Goal: Information Seeking & Learning: Get advice/opinions

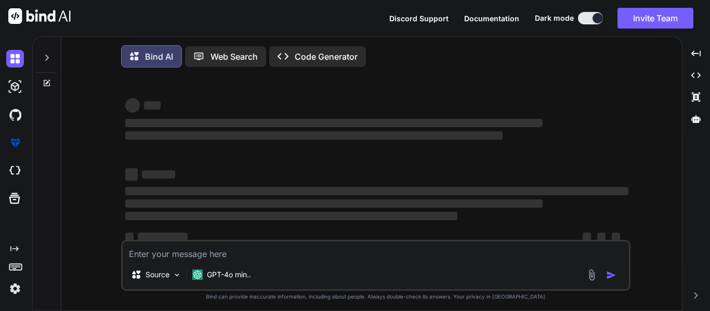
click at [336, 255] on textarea at bounding box center [376, 251] width 506 height 19
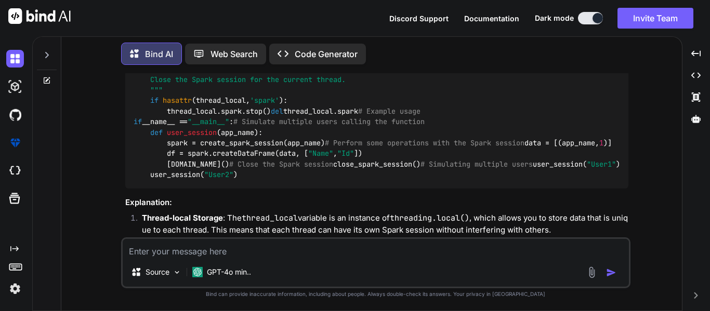
scroll to position [833, 0]
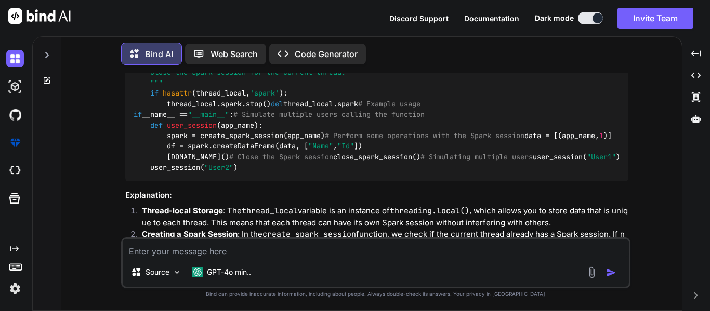
click at [33, 52] on div at bounding box center [47, 59] width 28 height 50
click at [39, 53] on div at bounding box center [47, 52] width 20 height 36
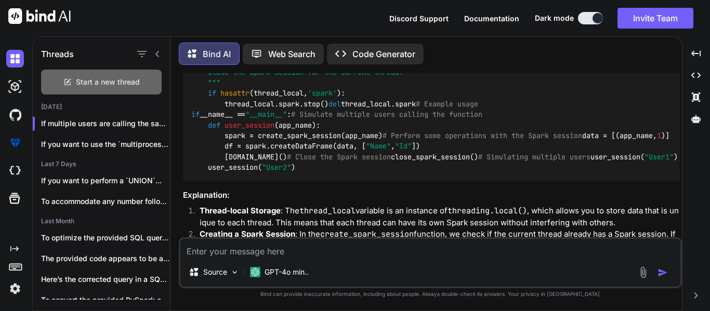
click at [70, 78] on icon at bounding box center [68, 80] width 5 height 5
type textarea "x"
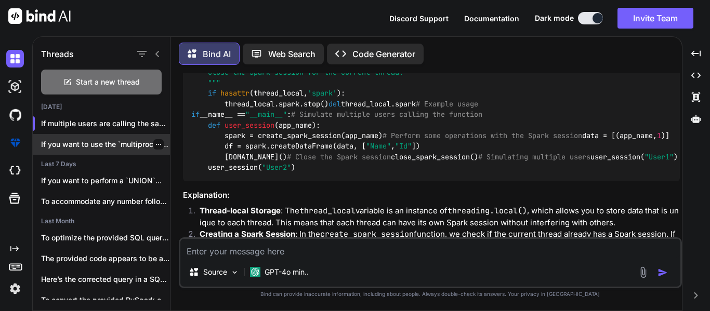
scroll to position [20, 0]
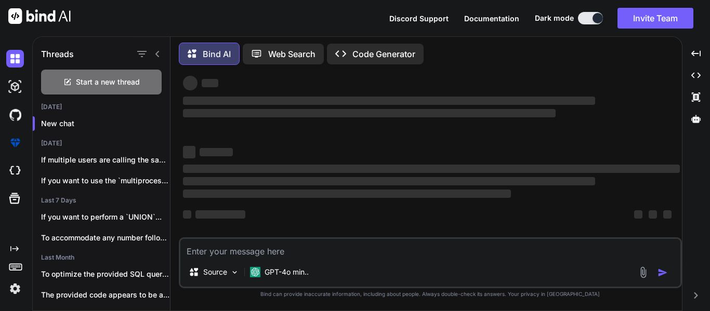
click at [268, 251] on textarea at bounding box center [430, 248] width 500 height 19
type textarea "I"
type textarea "x"
type textarea "I"
type textarea "x"
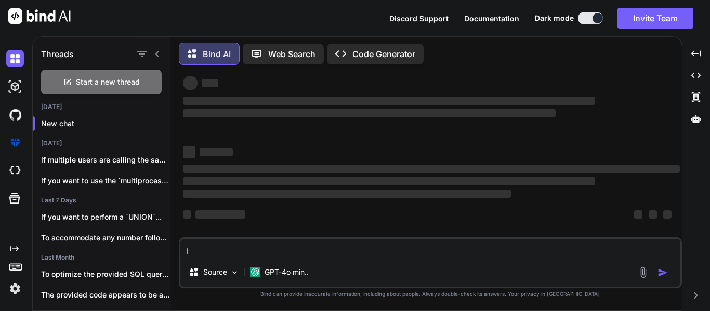
type textarea "I h"
type textarea "x"
type textarea "I ha"
type textarea "x"
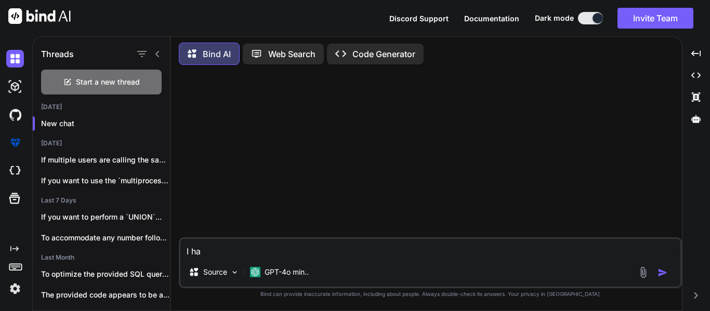
type textarea "I hav"
type textarea "x"
type textarea "I have"
type textarea "x"
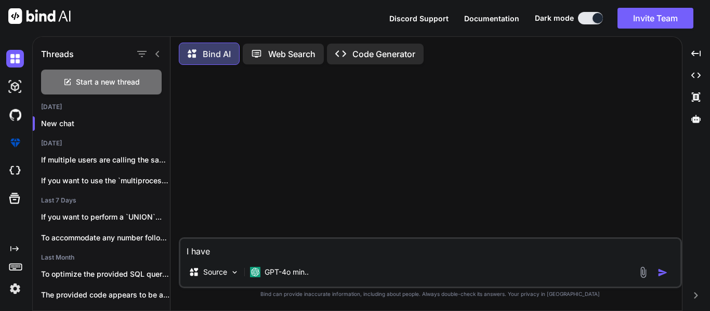
type textarea "I have"
type textarea "x"
type textarea "I have r"
type textarea "x"
type textarea "I have rp"
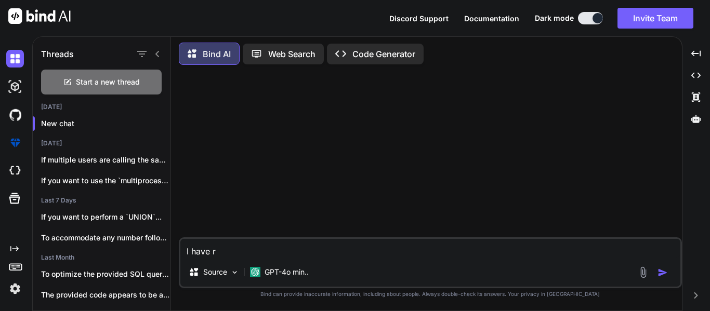
type textarea "x"
type textarea "I have r"
type textarea "x"
type textarea "I have"
type textarea "x"
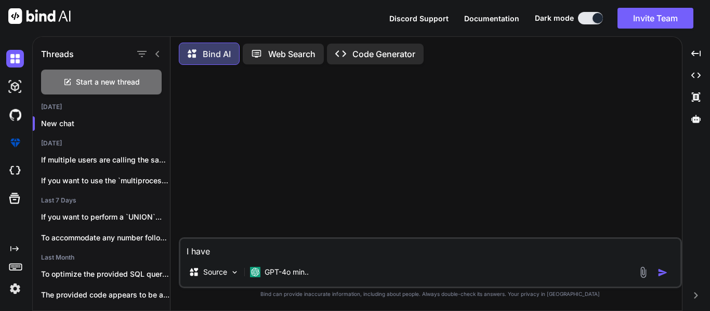
type textarea "I have p"
type textarea "x"
type textarea "I have pr"
type textarea "x"
type textarea "I have pro"
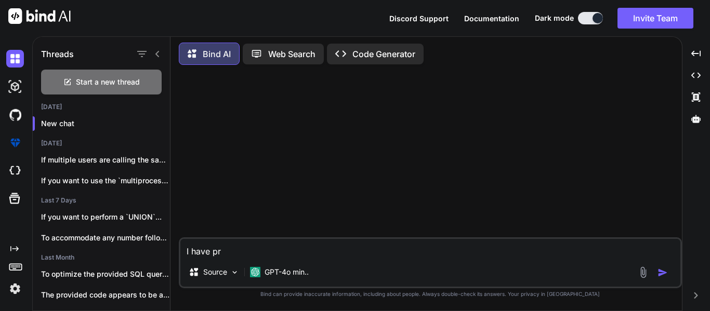
type textarea "x"
type textarea "I have proc"
type textarea "x"
type textarea "I have proce"
type textarea "x"
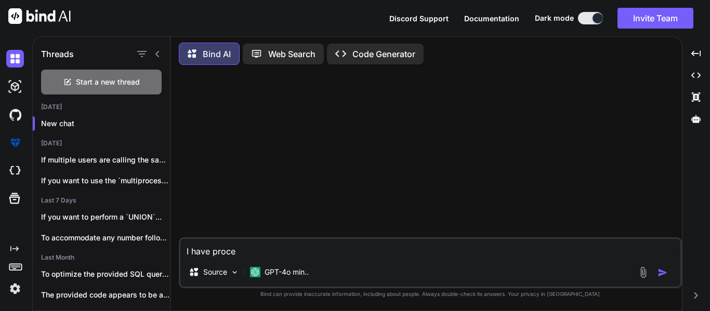
type textarea "I have proces"
type textarea "x"
type textarea "I have process"
type textarea "x"
type textarea "I have processi"
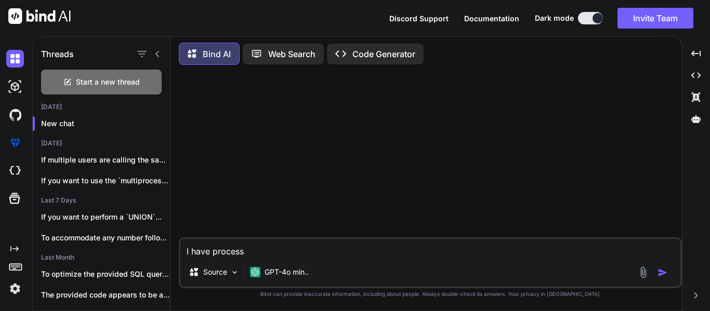
type textarea "x"
type textarea "I have processid"
type textarea "x"
type textarea "I have processid,"
type textarea "x"
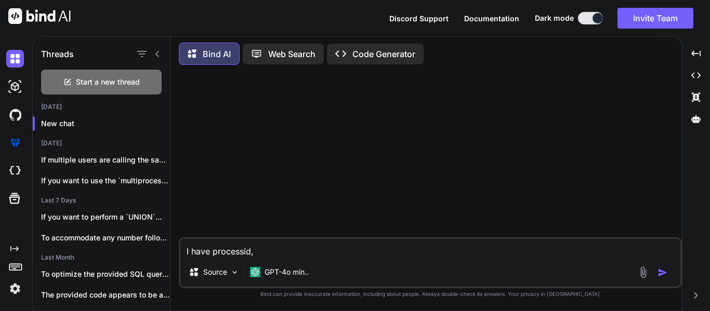
type textarea "I have processid,"
type textarea "x"
type textarea "I have processid, v"
type textarea "x"
type textarea "I have processid, ve"
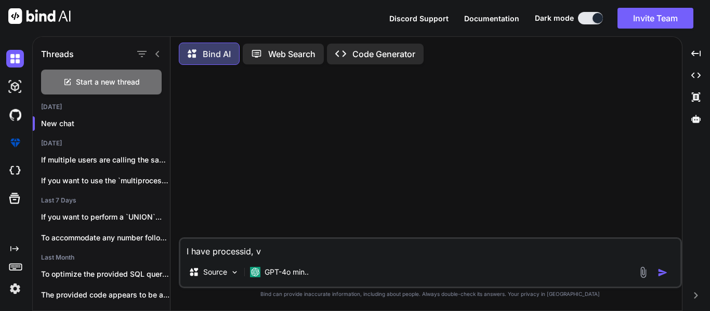
type textarea "x"
type textarea "I have processid, ver"
type textarea "x"
type textarea "I have processid, vers"
type textarea "x"
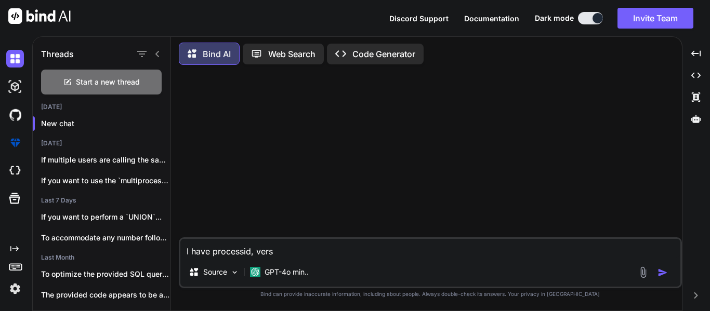
type textarea "I have processid, versi"
type textarea "x"
type textarea "I have processid, versio"
type textarea "x"
type textarea "I have processid, version"
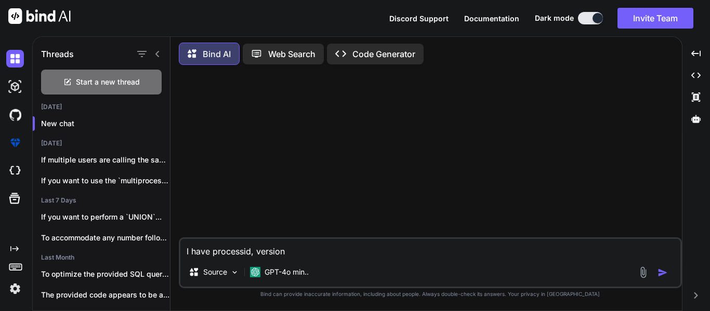
type textarea "x"
type textarea "I have processid, versioni"
type textarea "x"
type textarea "I have processid, versionid"
type textarea "x"
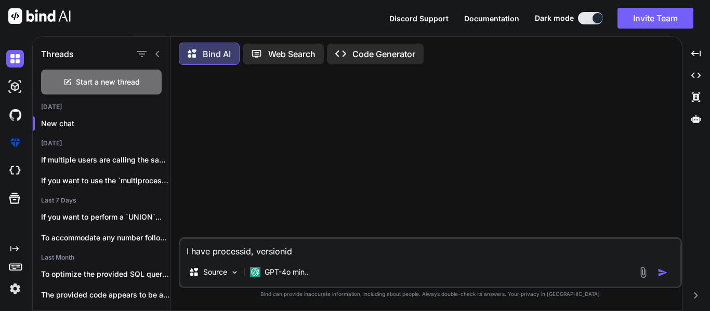
type textarea "I have processid, versionid"
type textarea "x"
type textarea "I have processid, versionid"
type textarea "x"
type textarea "I have processid, versionid,"
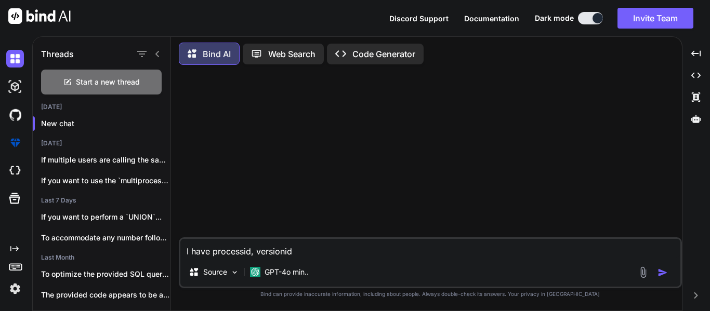
type textarea "x"
type textarea "I have processid, versionid,"
type textarea "x"
type textarea "I have processid, versionid, s"
type textarea "x"
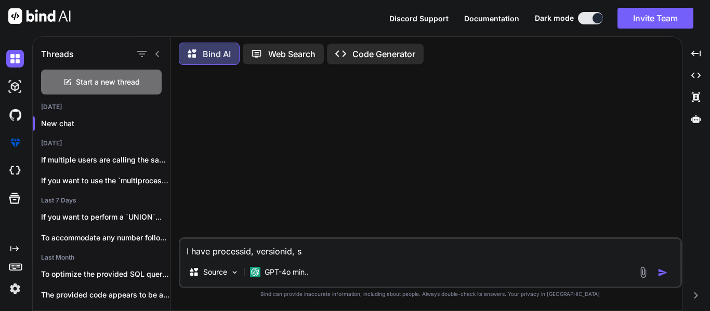
type textarea "I have processid, versionid, st"
type textarea "x"
type textarea "I have processid, versionid, sta"
type textarea "x"
type textarea "I have processid, versionid, star"
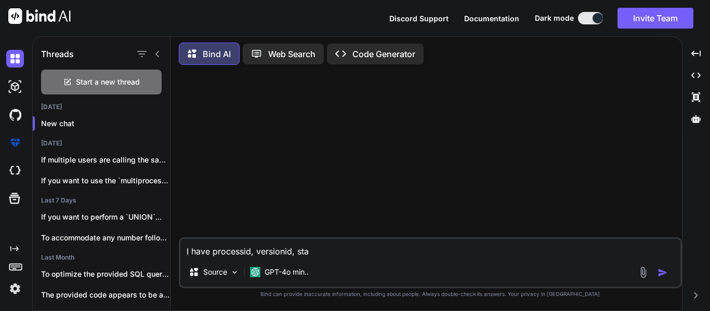
type textarea "x"
type textarea "I have processid, versionid, start"
type textarea "x"
type textarea "I have processid, versionid, startd"
type textarea "x"
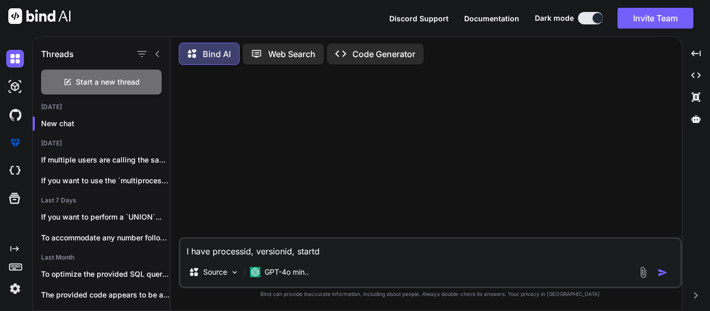
type textarea "I have processid, versionid, startda"
type textarea "x"
type textarea "I have processid, versionid, startdat"
type textarea "x"
type textarea "I have processid, versionid, startdate"
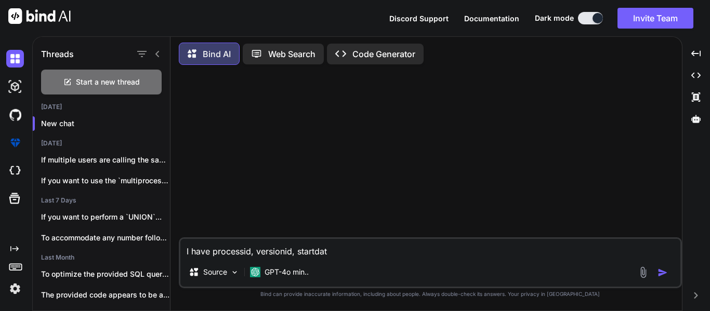
type textarea "x"
type textarea "I have processid, versionid, startdate"
type textarea "x"
type textarea "I have processid, versionid, startdate c"
type textarea "x"
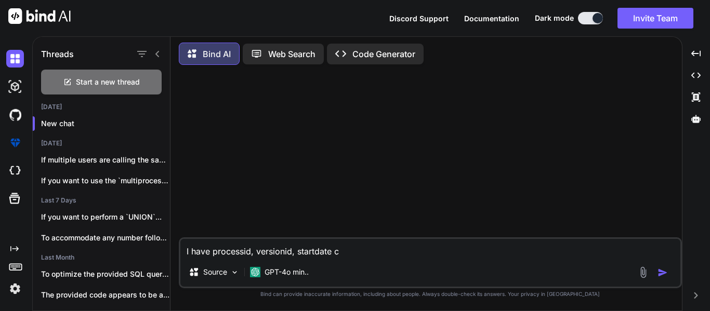
type textarea "I have processid, versionid, startdate co"
type textarea "x"
type textarea "I have processid, versionid, startdate col"
type textarea "x"
type textarea "I have processid, versionid, startdate colu"
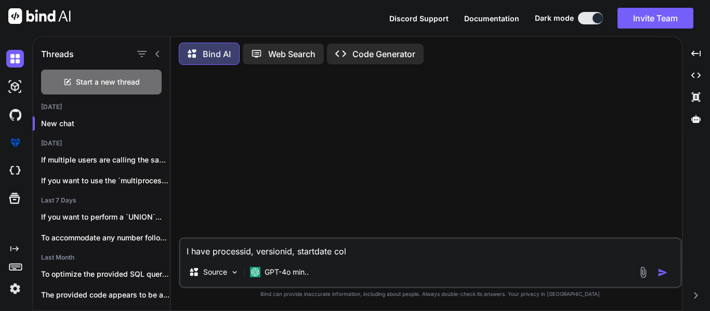
type textarea "x"
type textarea "I have processid, versionid, startdate colum"
type textarea "x"
type textarea "I have processid, versionid, startdate column"
type textarea "x"
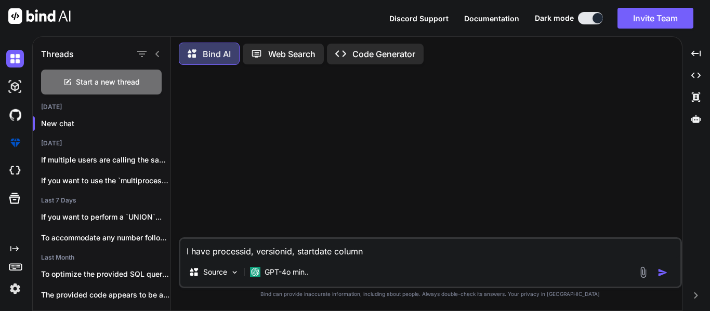
type textarea "I have processid, versionid, startdate columns"
type textarea "x"
type textarea "I have processid, versionid, startdate columns"
type textarea "x"
type textarea "I have processid, versionid, startdate columns I"
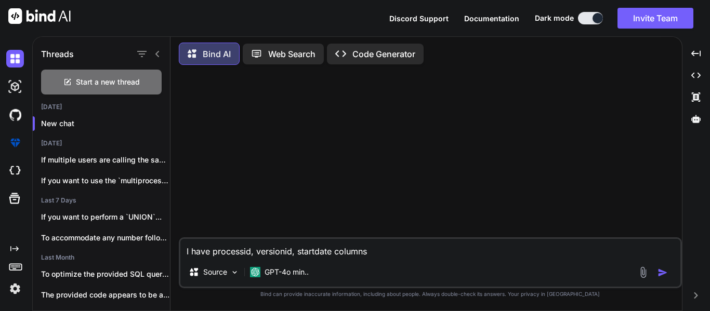
type textarea "x"
type textarea "I have processid, versionid, startdate columns I"
type textarea "x"
type textarea "I have processid, versionid, startdate columns I w"
type textarea "x"
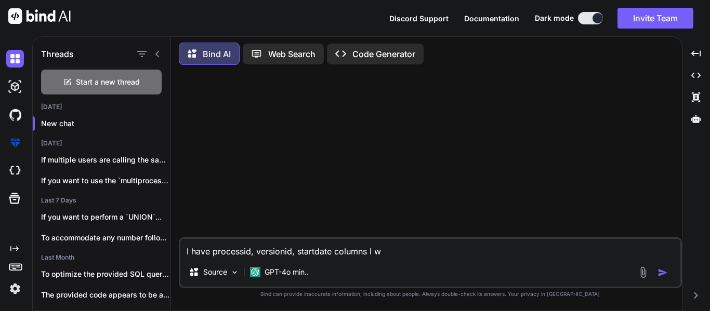
type textarea "I have processid, versionid, startdate columns I wa"
type textarea "x"
type textarea "I have processid, versionid, startdate columns I wan"
type textarea "x"
type textarea "I have processid, versionid, startdate columns I want"
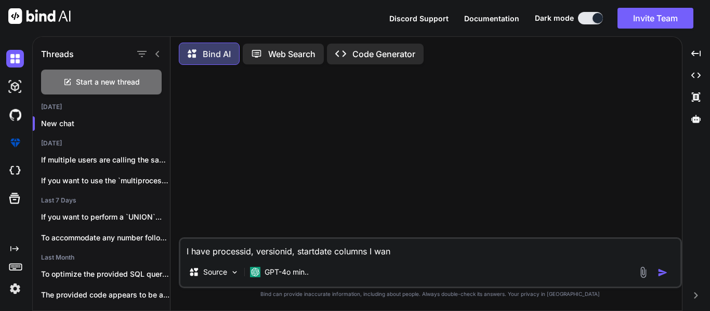
type textarea "x"
type textarea "I have processid, versionid, startdate columns I want"
type textarea "x"
type textarea "I have processid, versionid, startdate columns I want t"
type textarea "x"
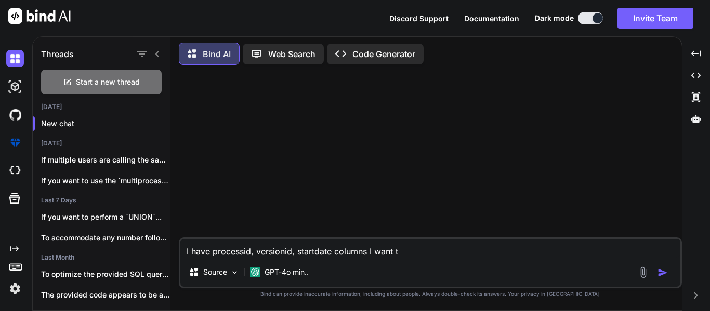
type textarea "I have processid, versionid, startdate columns I want to"
type textarea "x"
type textarea "I have processid, versionid, startdate columns I want to"
type textarea "x"
type textarea "I have processid, versionid, startdate columns I want to g"
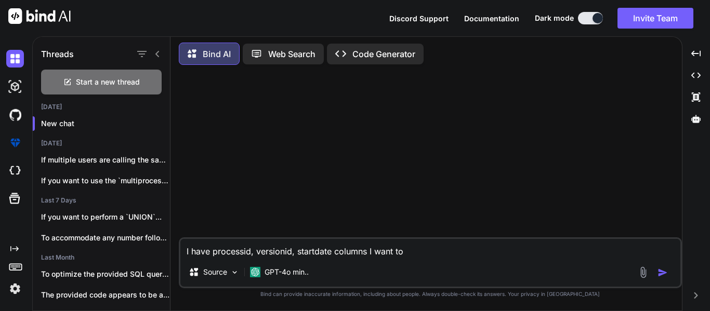
type textarea "x"
type textarea "I have processid, versionid, startdate columns I want to ge"
type textarea "x"
type textarea "I have processid, versionid, startdate columns I want to gen"
type textarea "x"
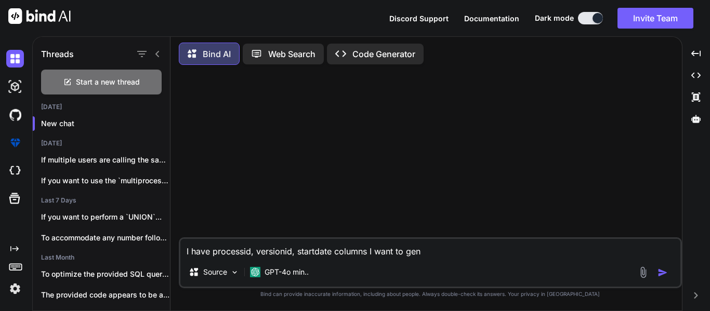
type textarea "I have processid, versionid, startdate columns I want to gene"
type textarea "x"
type textarea "I have processid, versionid, startdate columns I want to gener"
type textarea "x"
type textarea "I have processid, versionid, startdate columns I want to genera"
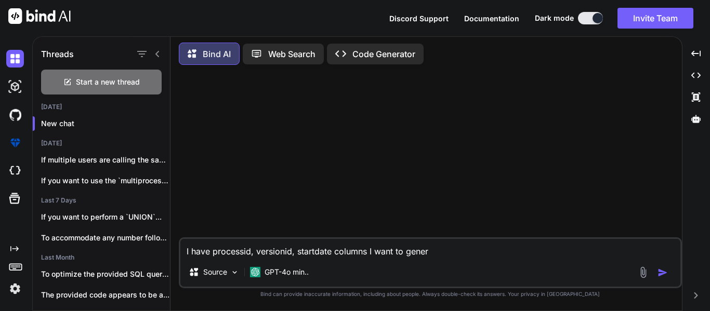
type textarea "x"
type textarea "I have processid, versionid, startdate columns I want to generat"
type textarea "x"
type textarea "I have processid, versionid, startdate columns I want to generate"
type textarea "x"
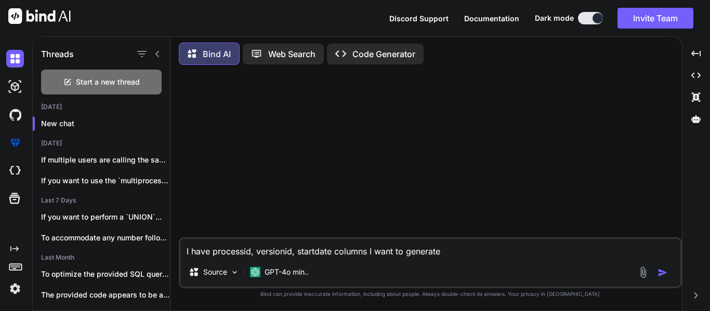
type textarea "I have processid, versionid, startdate columns I want to generate"
type textarea "x"
type textarea "I have processid, versionid, startdate columns I want to generate t"
type textarea "x"
type textarea "I have processid, versionid, startdate columns I want to generate th"
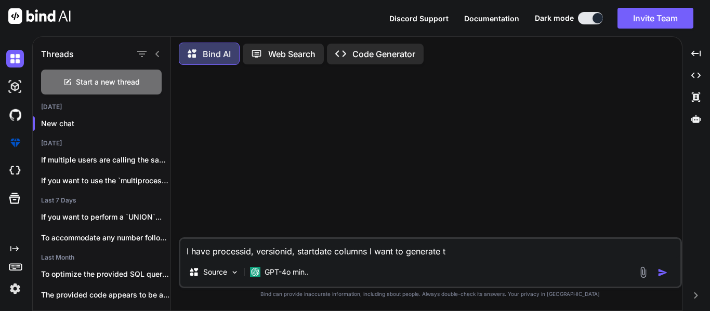
type textarea "x"
type textarea "I have processid, versionid, startdate columns I want to generate the"
type textarea "x"
type textarea "I have processid, versionid, startdate columns I want to generate the"
type textarea "x"
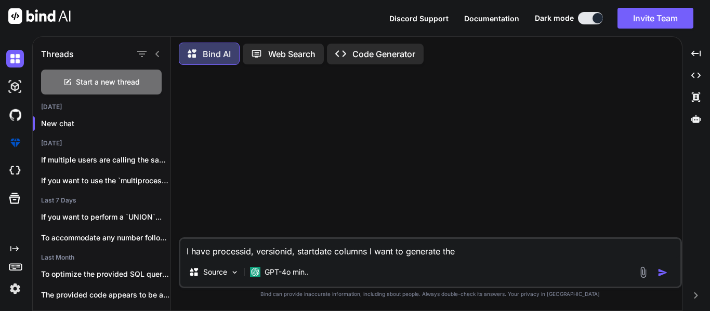
type textarea "I have processid, versionid, startdate columns I want to generate the"
type textarea "x"
type textarea "I have processid, versionid, startdate columns I want to generate th"
type textarea "x"
type textarea "I have processid, versionid, startdate columns I want to generate t"
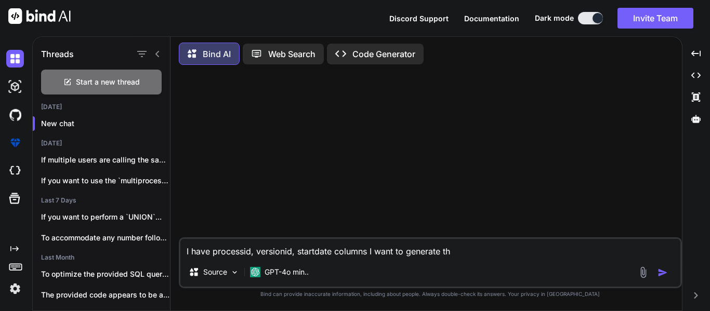
type textarea "x"
type textarea "I have processid, versionid, startdate columns I want to generate"
type textarea "x"
type textarea "I have processid, versionid, startdate columns I want to generate"
type textarea "x"
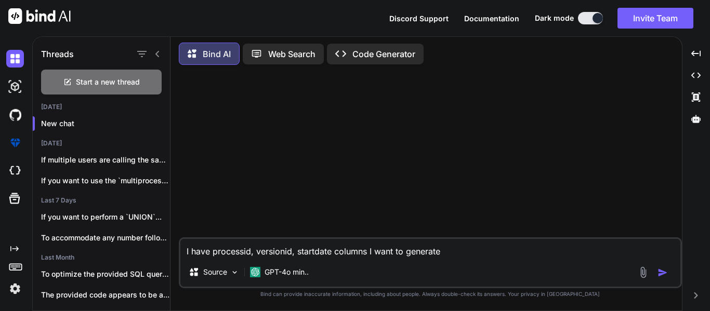
type textarea "I have processid, versionid, startdate columns I want to generat"
type textarea "x"
type textarea "I have processid, versionid, startdate columns I want to genera"
type textarea "x"
type textarea "I have processid, versionid, startdate columns I want to gener"
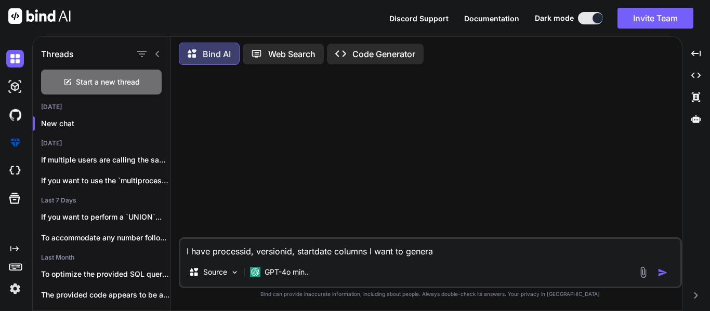
type textarea "x"
type textarea "I have processid, versionid, startdate columns I want to gene"
type textarea "x"
type textarea "I have processid, versionid, startdate columns I want to gen"
type textarea "x"
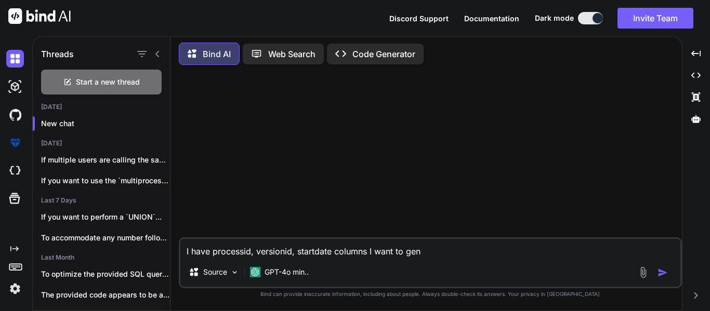
type textarea "I have processid, versionid, startdate columns I want to ge"
type textarea "x"
type textarea "I have processid, versionid, startdate columns I want to g"
type textarea "x"
type textarea "I have processid, versionid, startdate columns I want to"
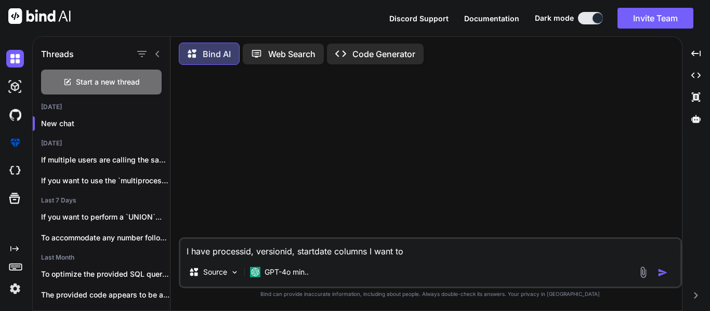
type textarea "x"
type textarea "I have processid, versionid, startdate columns I want to m"
type textarea "x"
type textarea "I have processid, versionid, startdate columns I want to ma"
type textarea "x"
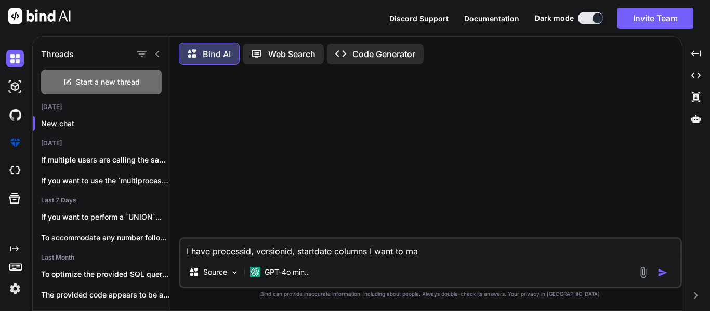
type textarea "I have processid, versionid, startdate columns I want to mak"
type textarea "x"
type textarea "I have processid, versionid, startdate columns I want to make"
type textarea "x"
type textarea "I have processid, versionid, startdate columns I want to make"
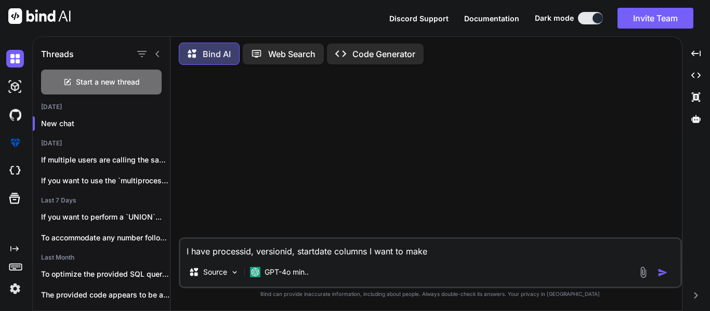
type textarea "x"
type textarea "I have processid, versionid, startdate columns I want to make a"
type textarea "x"
type textarea "I have processid, versionid, startdate columns I want to make a"
type textarea "x"
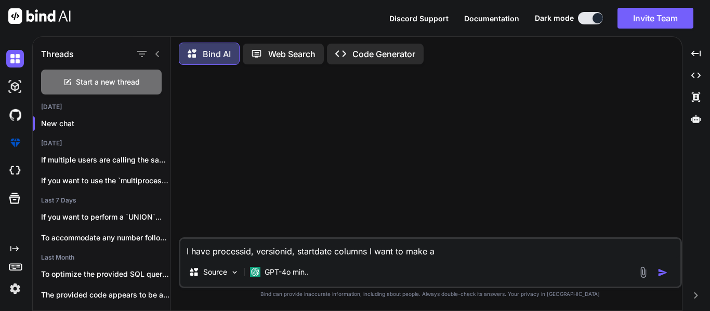
type textarea "I have processid, versionid, startdate columns I want to make a q"
type textarea "x"
type textarea "I have processid, versionid, startdate columns I want to make a qu"
type textarea "x"
type textarea "I have processid, versionid, startdate columns I want to make a que"
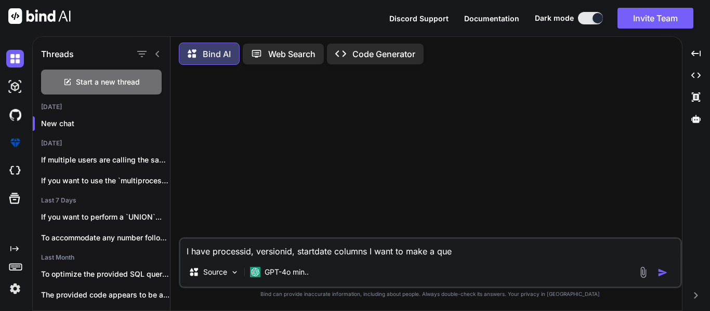
type textarea "x"
type textarea "I have processid, versionid, startdate columns I want to make a quer"
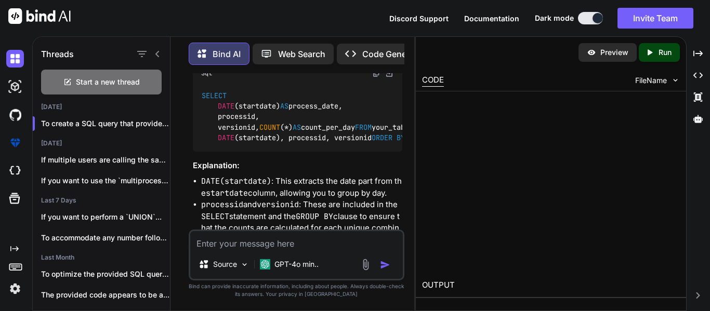
scroll to position [203, 0]
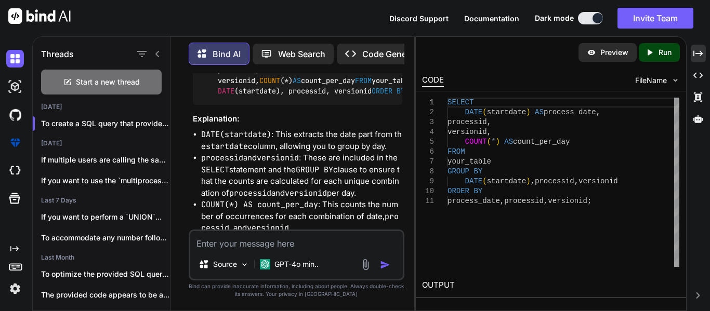
click at [694, 51] on icon at bounding box center [697, 53] width 9 height 6
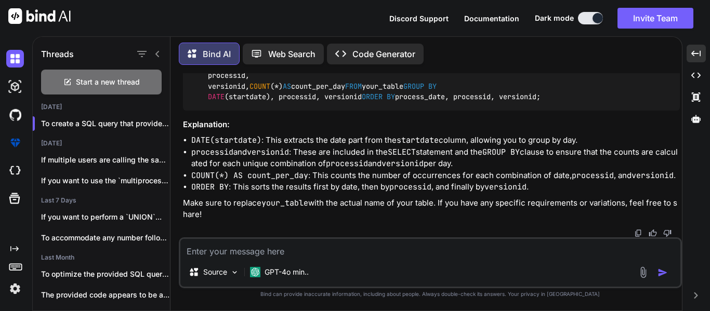
scroll to position [104, 0]
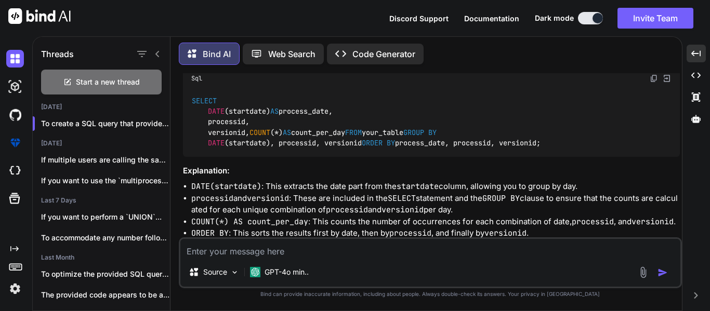
drag, startPoint x: 366, startPoint y: 208, endPoint x: 178, endPoint y: 103, distance: 214.9
click at [178, 103] on div "Bind AI Web Search Created with Pixso. Code Generator You I have processid, ver…" at bounding box center [425, 174] width 511 height 272
copy code "SELECT DATE (startdate) AS process_date, processid, versionid, COUNT ( * ) AS c…"
click at [395, 250] on textarea at bounding box center [430, 248] width 500 height 19
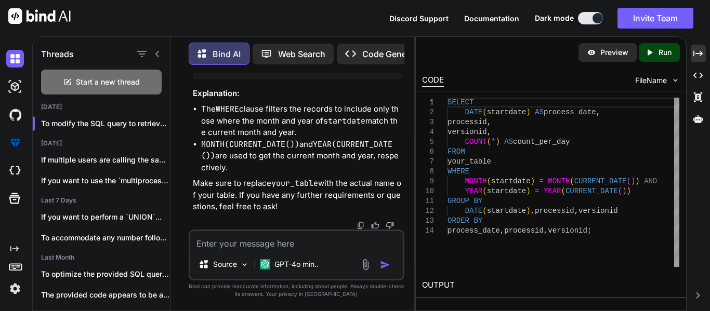
scroll to position [661, 0]
click at [696, 54] on icon "Created with Pixso." at bounding box center [697, 53] width 9 height 9
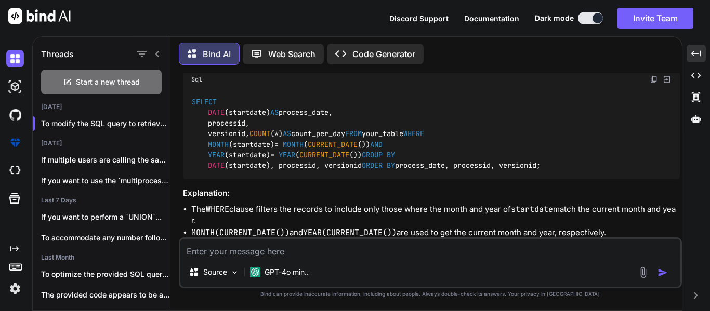
scroll to position [433, 0]
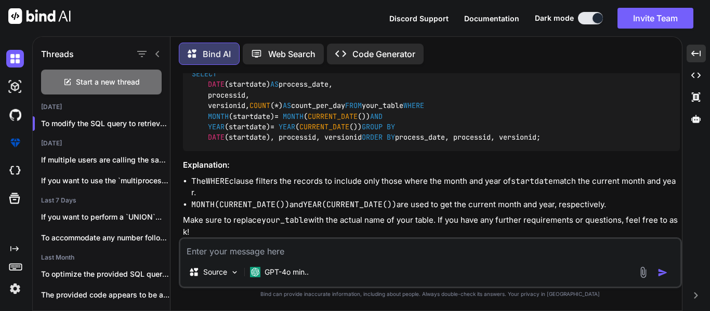
drag, startPoint x: 355, startPoint y: 200, endPoint x: 194, endPoint y: 139, distance: 172.0
click at [194, 139] on div "SELECT DATE (startdate) AS process_date, processid, versionid, COUNT ( * ) AS c…" at bounding box center [431, 105] width 497 height 91
copy code "SELECT DATE (startdate) AS process_date, processid, versionid, COUNT ( * ) AS c…"
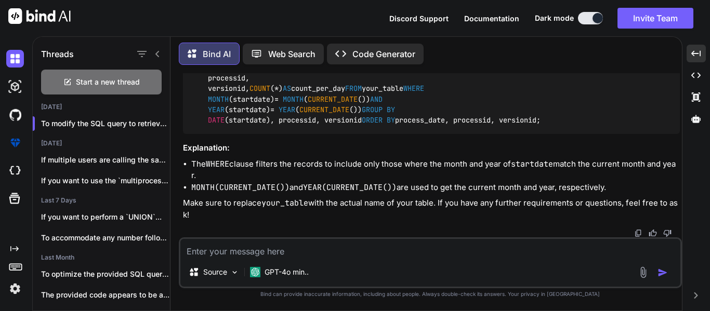
scroll to position [588, 0]
click at [410, 197] on p "Make sure to replace your_table with the actual name of your table. If you have…" at bounding box center [431, 208] width 497 height 23
click at [406, 241] on textarea at bounding box center [430, 248] width 500 height 19
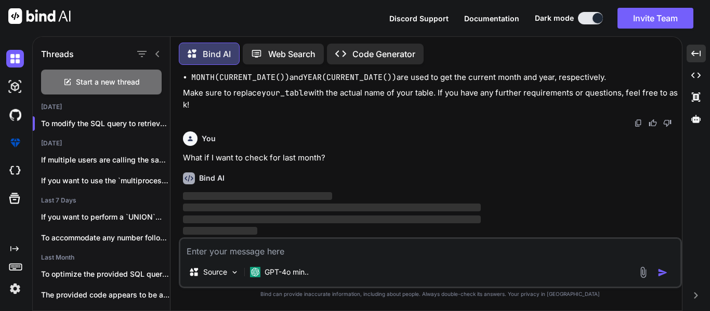
scroll to position [698, 0]
click at [453, 244] on textarea at bounding box center [430, 248] width 500 height 19
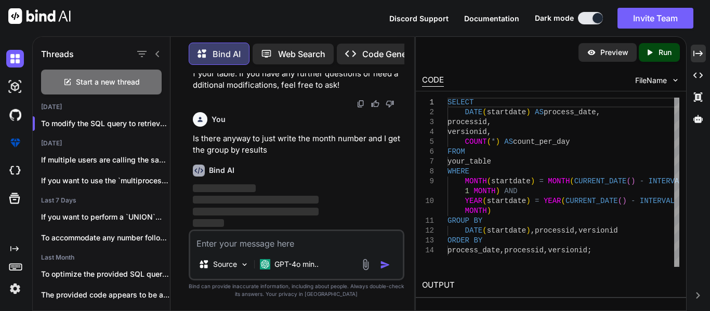
scroll to position [1388, 0]
click at [705, 54] on div "Threads Start a new thread [DATE] To modify the SQL query to retrieve the ... […" at bounding box center [371, 173] width 678 height 275
click at [705, 54] on div "Created with Pixso." at bounding box center [698, 54] width 15 height 18
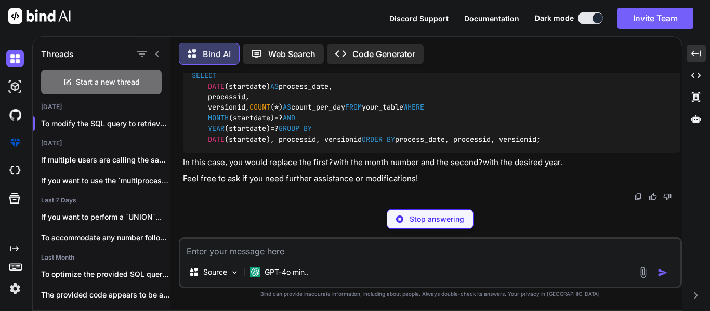
scroll to position [1637, 0]
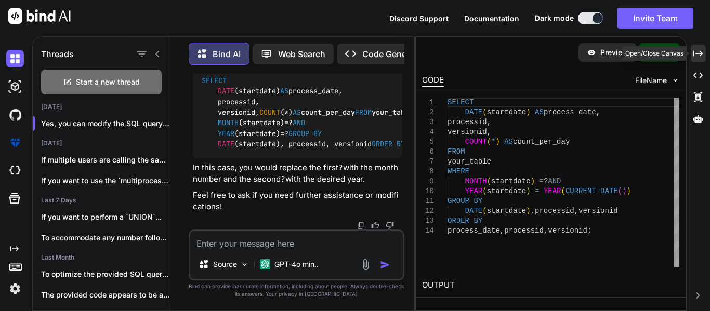
click at [701, 56] on icon "Created with Pixso." at bounding box center [697, 53] width 9 height 9
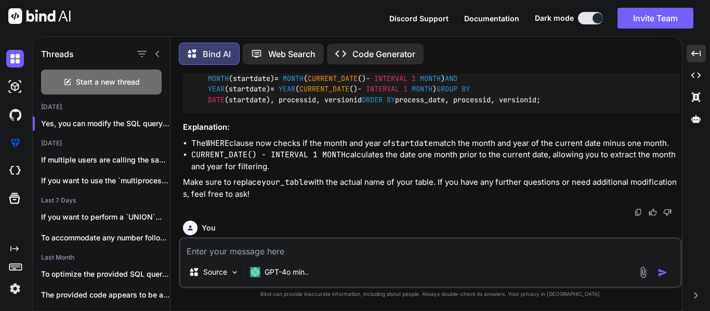
scroll to position [763, 0]
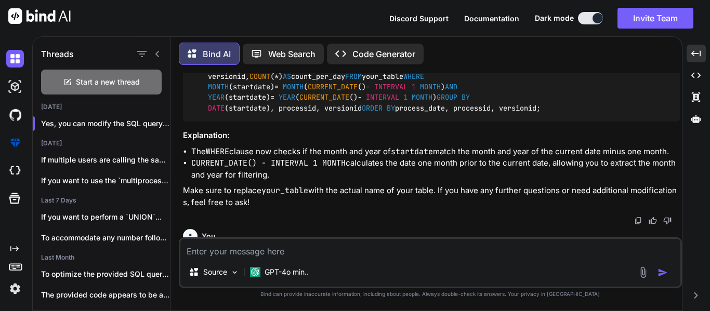
click at [655, 26] on img at bounding box center [654, 22] width 8 height 8
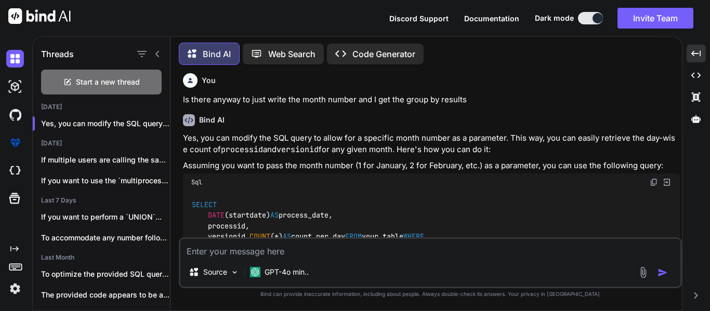
scroll to position [867, 0]
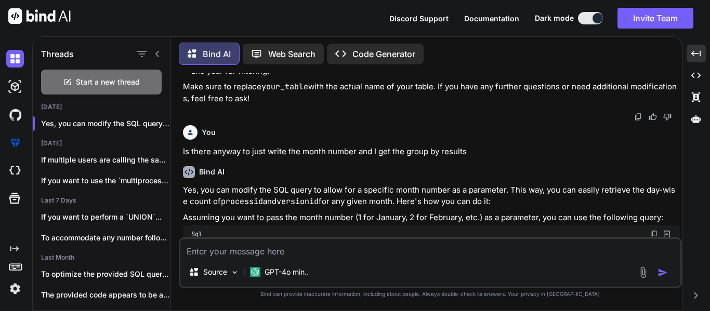
drag, startPoint x: 375, startPoint y: 162, endPoint x: 456, endPoint y: 162, distance: 81.1
copy code "- INTERVAL 1 MONTH"
